Goal: Check status: Check status

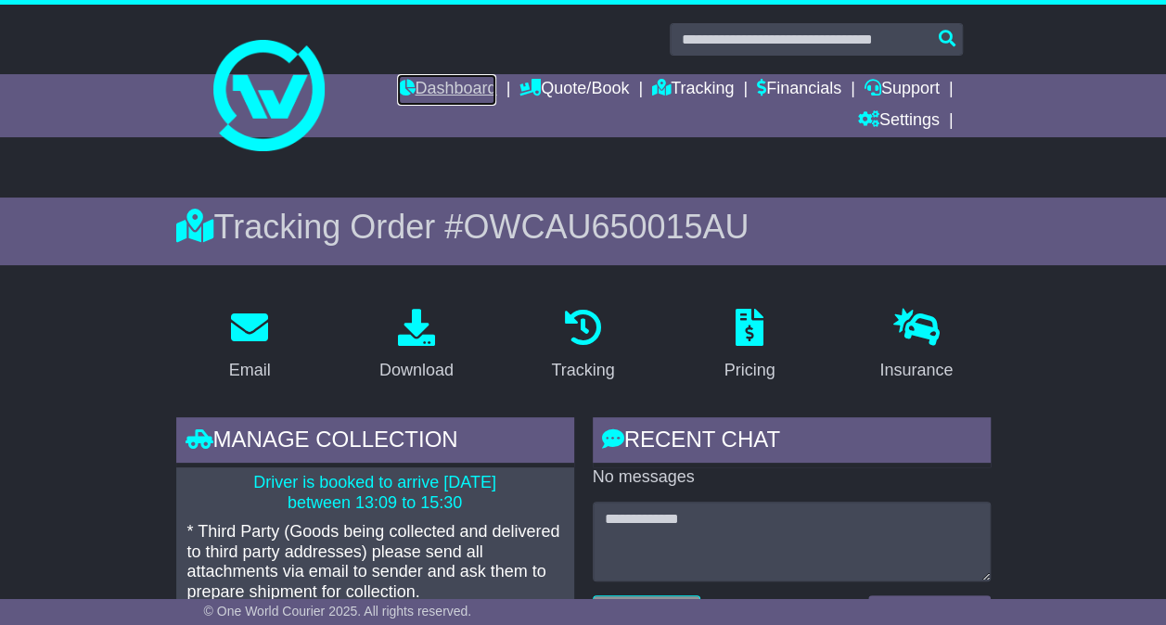
click at [484, 85] on link "Dashboard" at bounding box center [446, 90] width 99 height 32
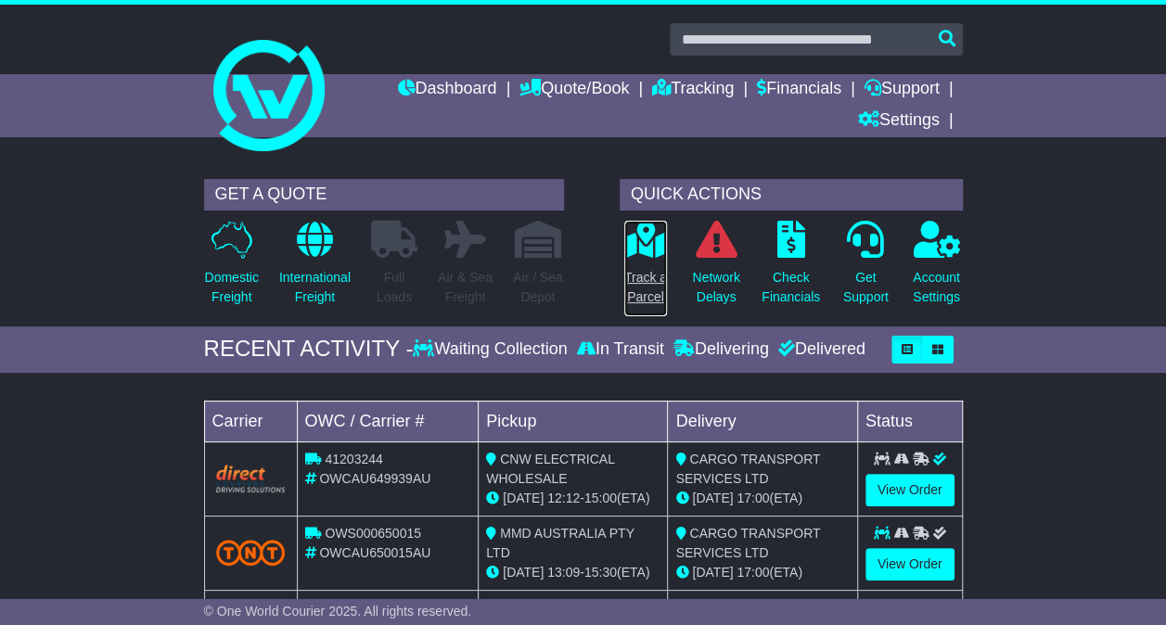
click at [651, 236] on icon at bounding box center [645, 239] width 42 height 37
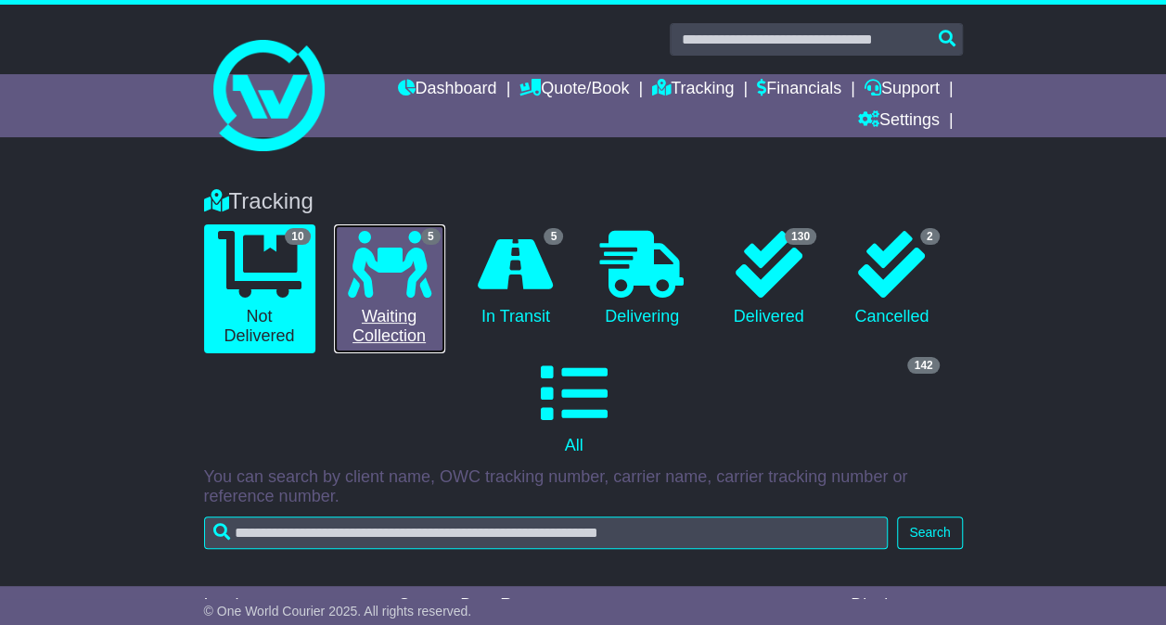
click at [377, 284] on icon at bounding box center [389, 264] width 83 height 67
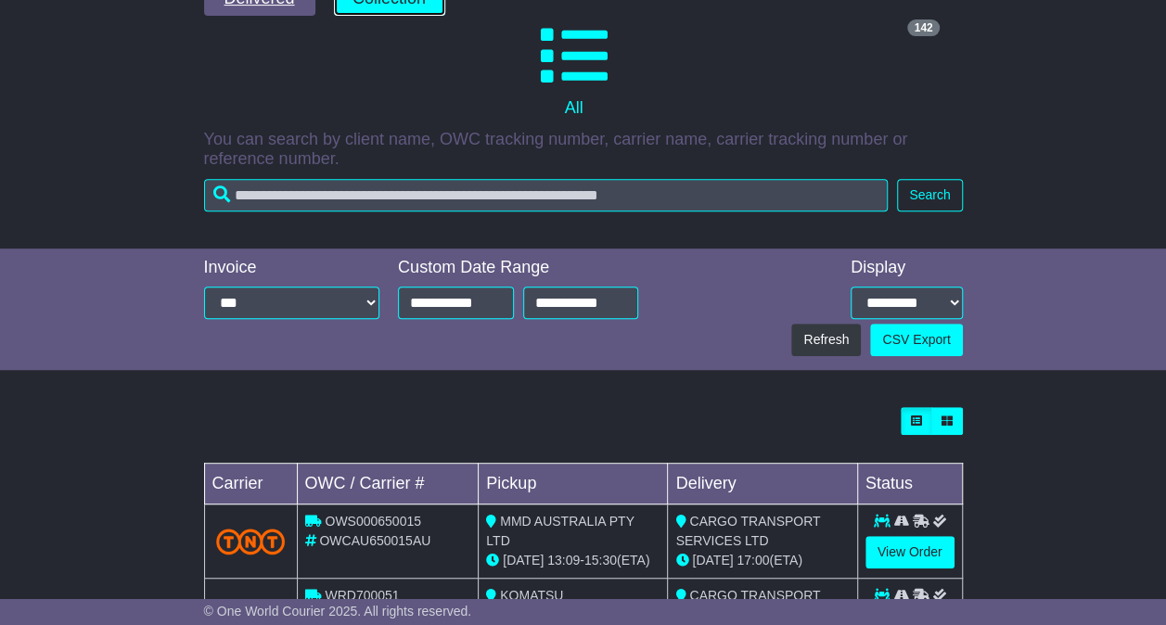
scroll to position [689, 0]
